Goal: Task Accomplishment & Management: Check status

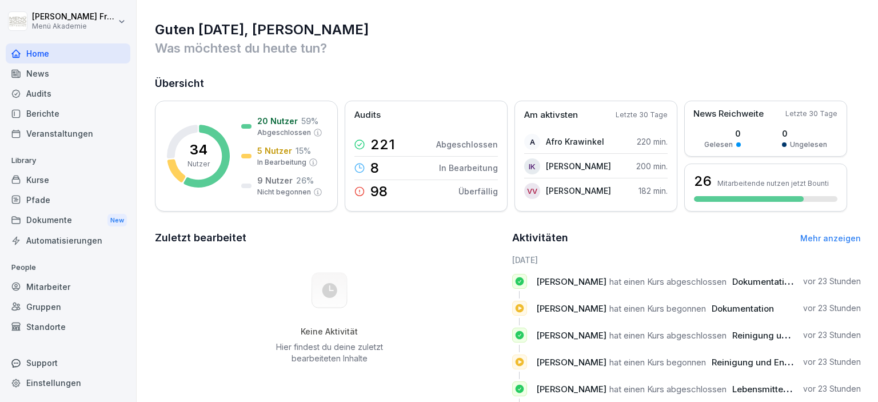
click at [51, 116] on div "Berichte" at bounding box center [68, 113] width 125 height 20
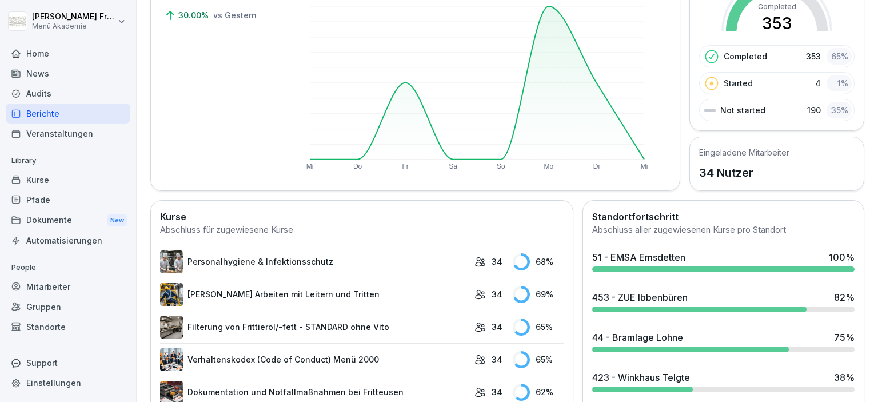
scroll to position [197, 0]
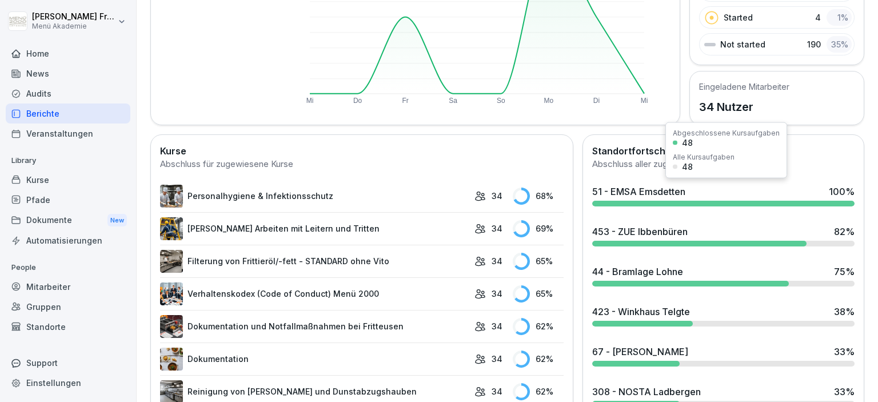
click at [648, 197] on div "51 - EMSA Emsdetten 100 %" at bounding box center [724, 195] width 272 height 31
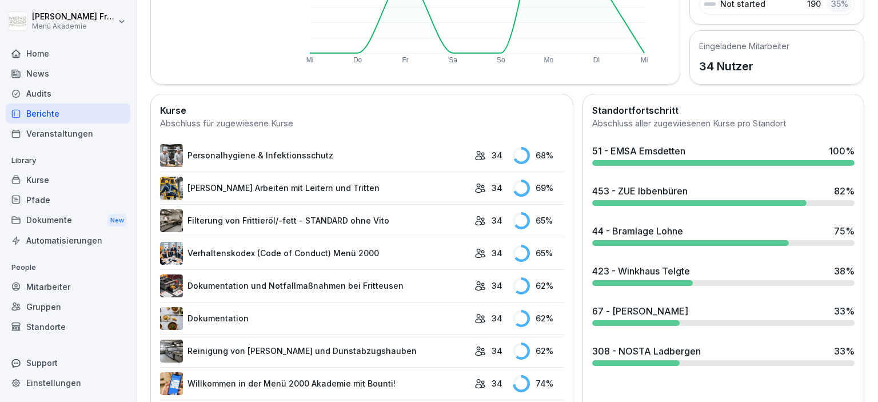
scroll to position [263, 0]
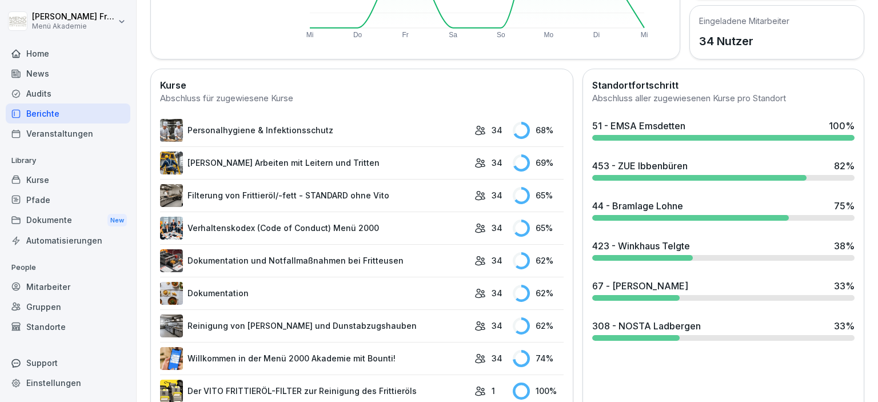
click at [668, 135] on div at bounding box center [723, 138] width 262 height 6
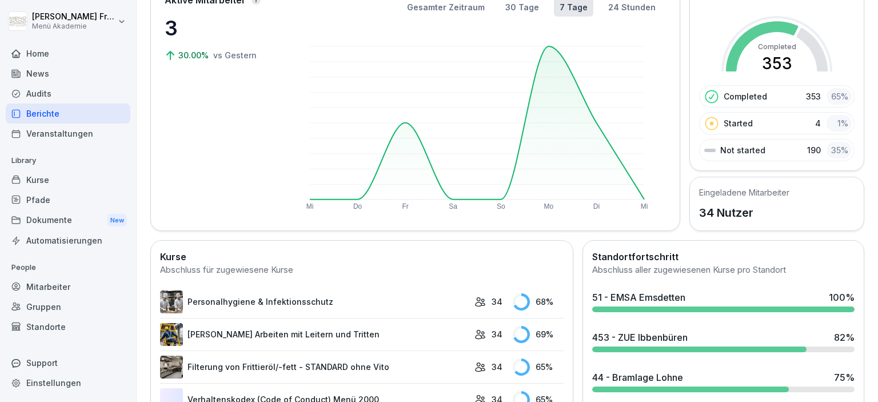
scroll to position [131, 0]
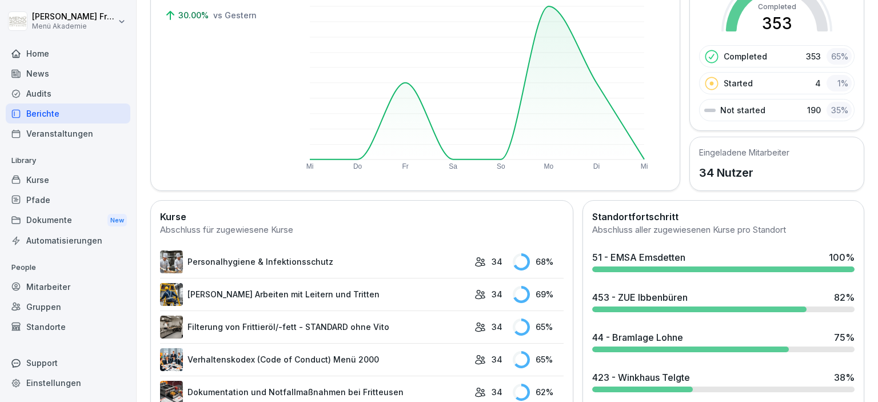
click at [710, 302] on div "453 - ZUE Ibbenbüren 82 %" at bounding box center [724, 301] width 272 height 31
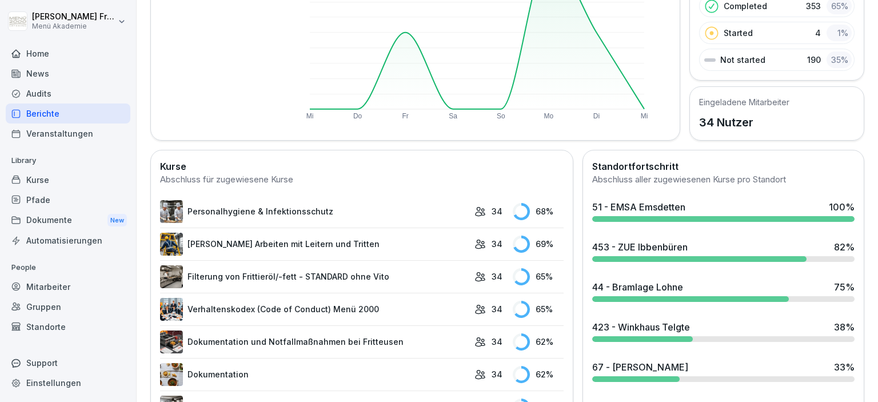
scroll to position [197, 0]
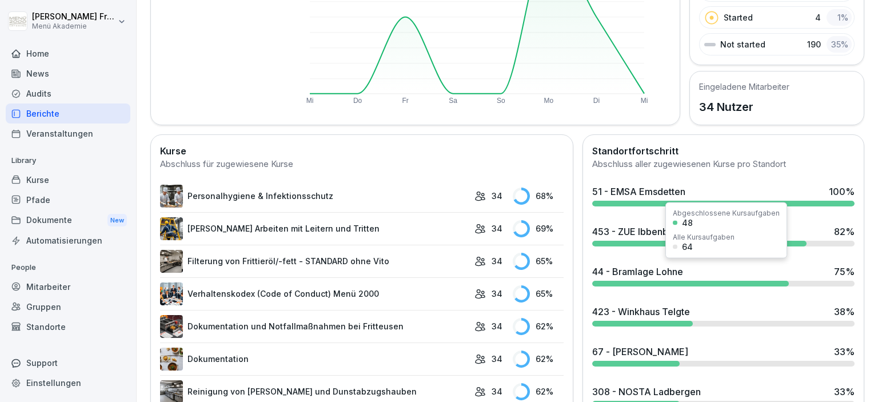
click at [633, 273] on div "44 - Bramlage Lohne" at bounding box center [637, 272] width 91 height 14
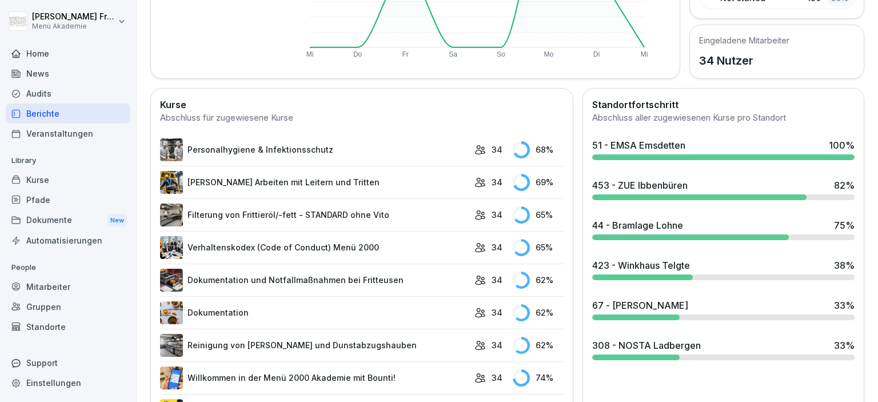
scroll to position [263, 0]
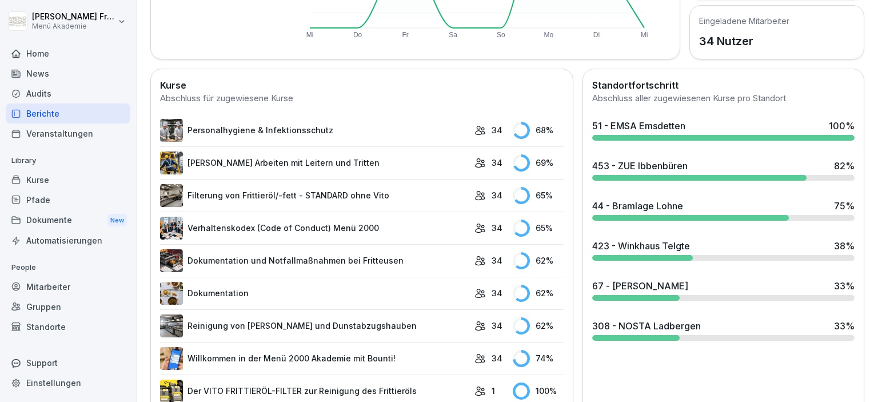
click at [657, 252] on div "423 - Winkhaus Telgte 38 %" at bounding box center [724, 249] width 272 height 31
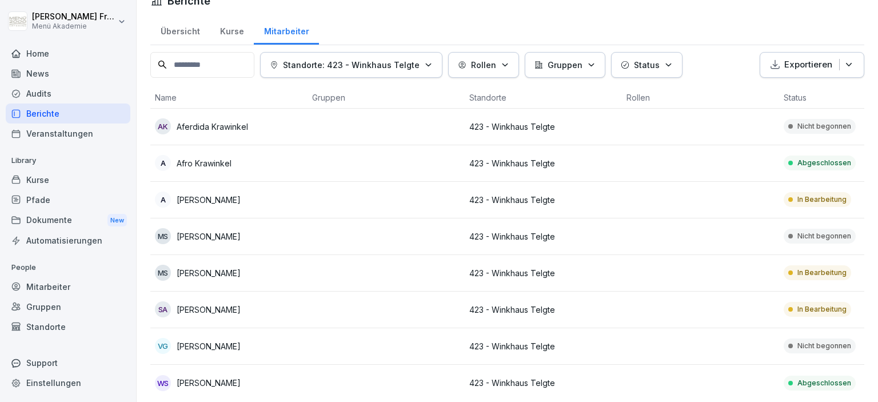
scroll to position [25, 0]
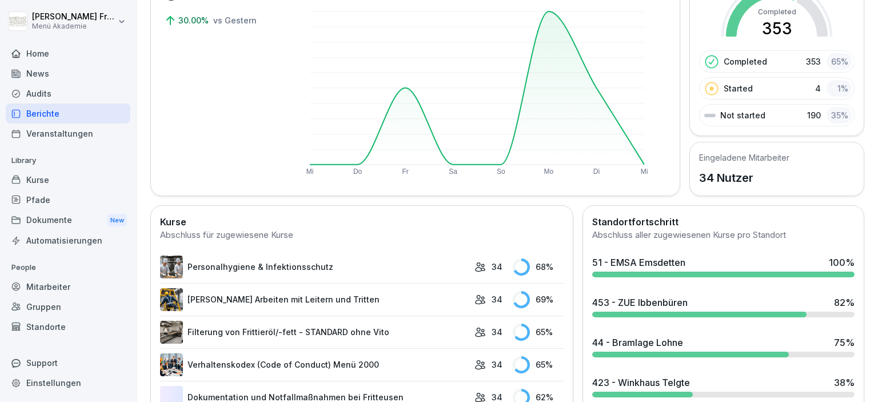
scroll to position [157, 0]
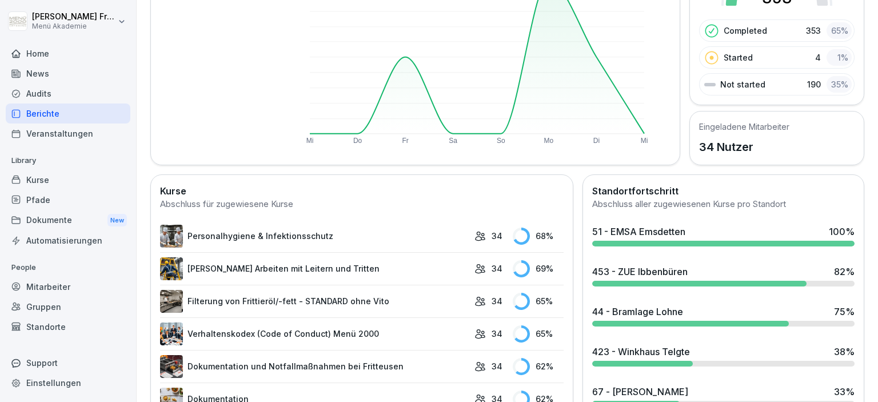
click at [640, 282] on div at bounding box center [699, 284] width 214 height 6
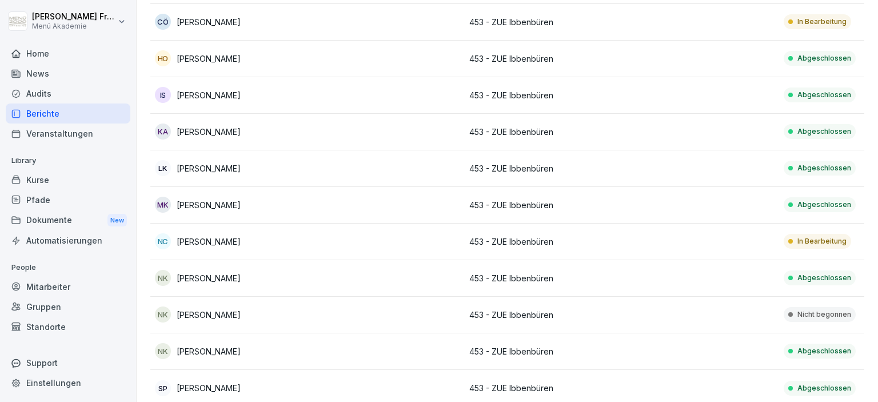
scroll to position [171, 0]
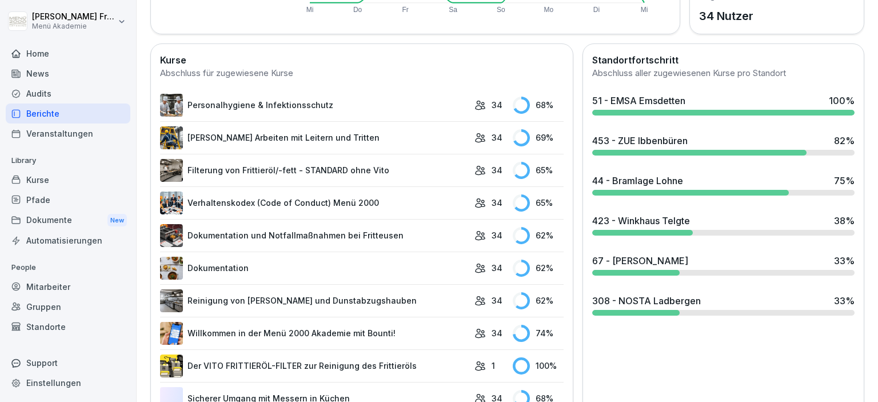
scroll to position [304, 0]
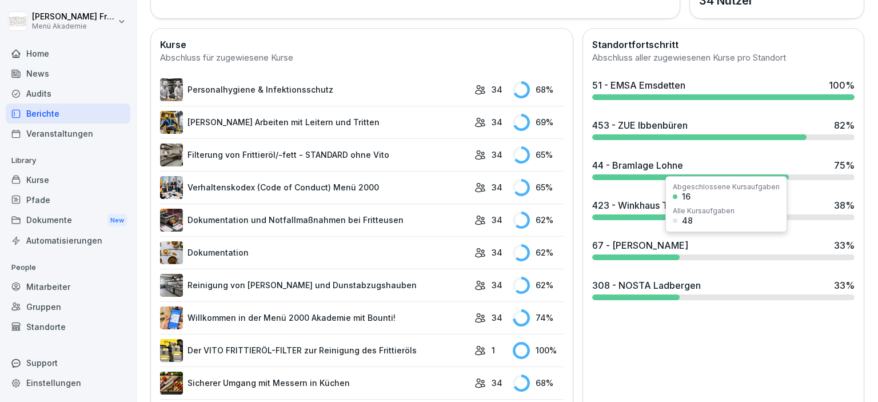
click at [660, 244] on div "67 - [PERSON_NAME]" at bounding box center [640, 245] width 96 height 14
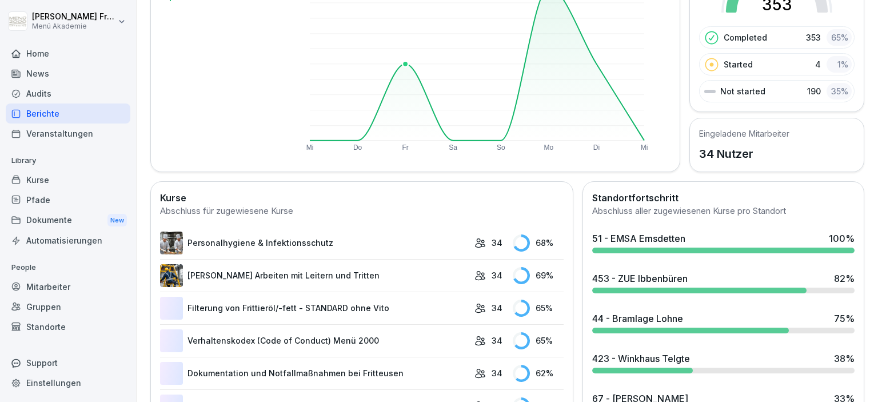
scroll to position [263, 0]
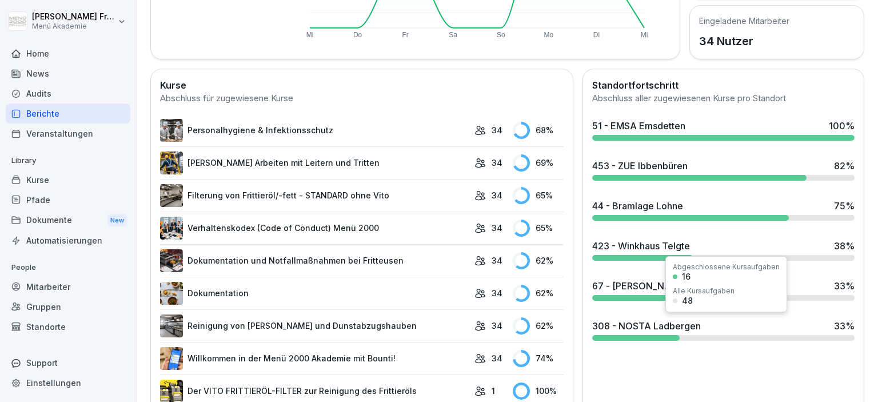
click at [652, 330] on div "308 - NOSTA Ladbergen 33 %" at bounding box center [724, 329] width 272 height 31
